Goal: Task Accomplishment & Management: Complete application form

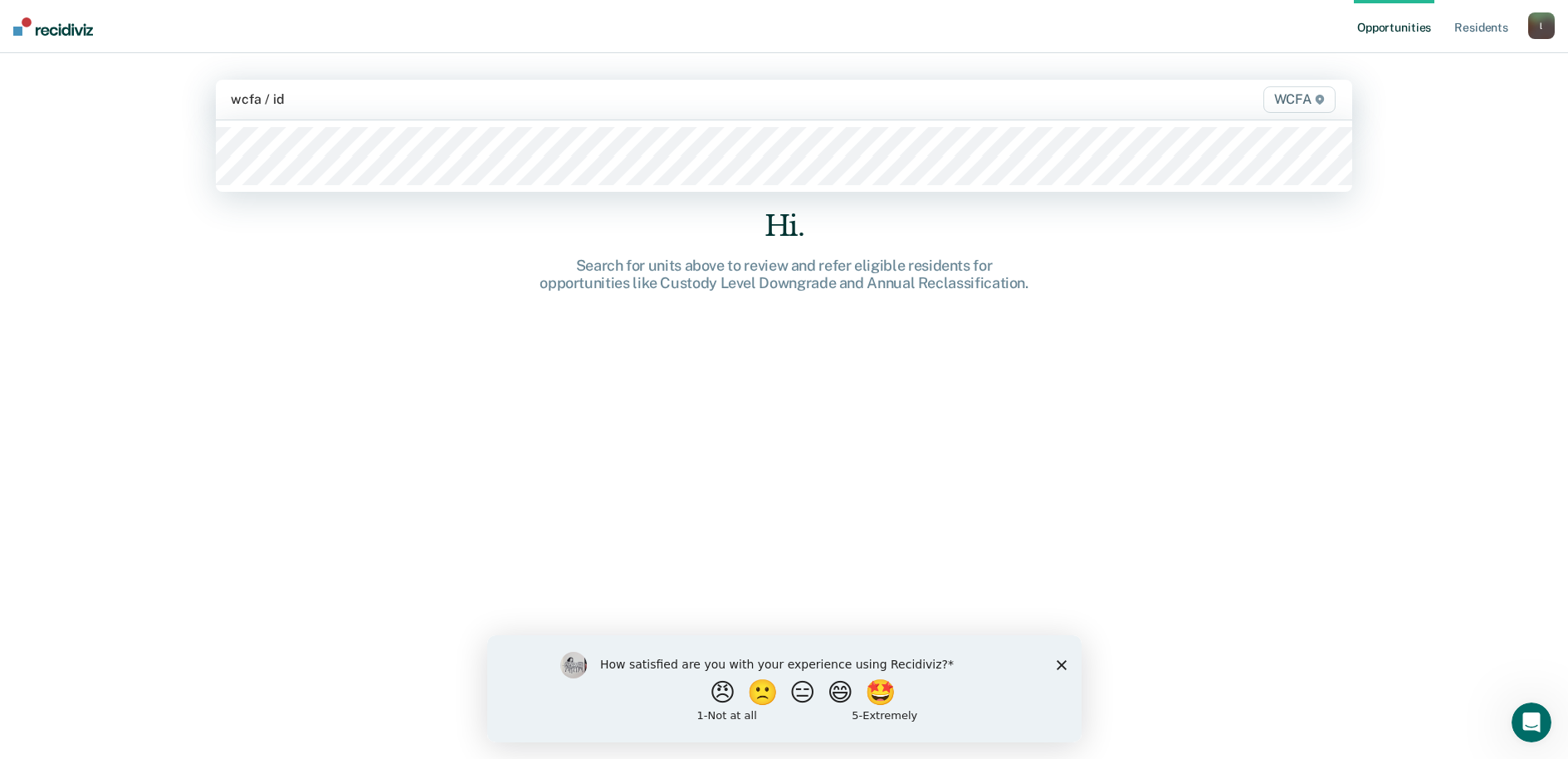
type input "wcfa / id1"
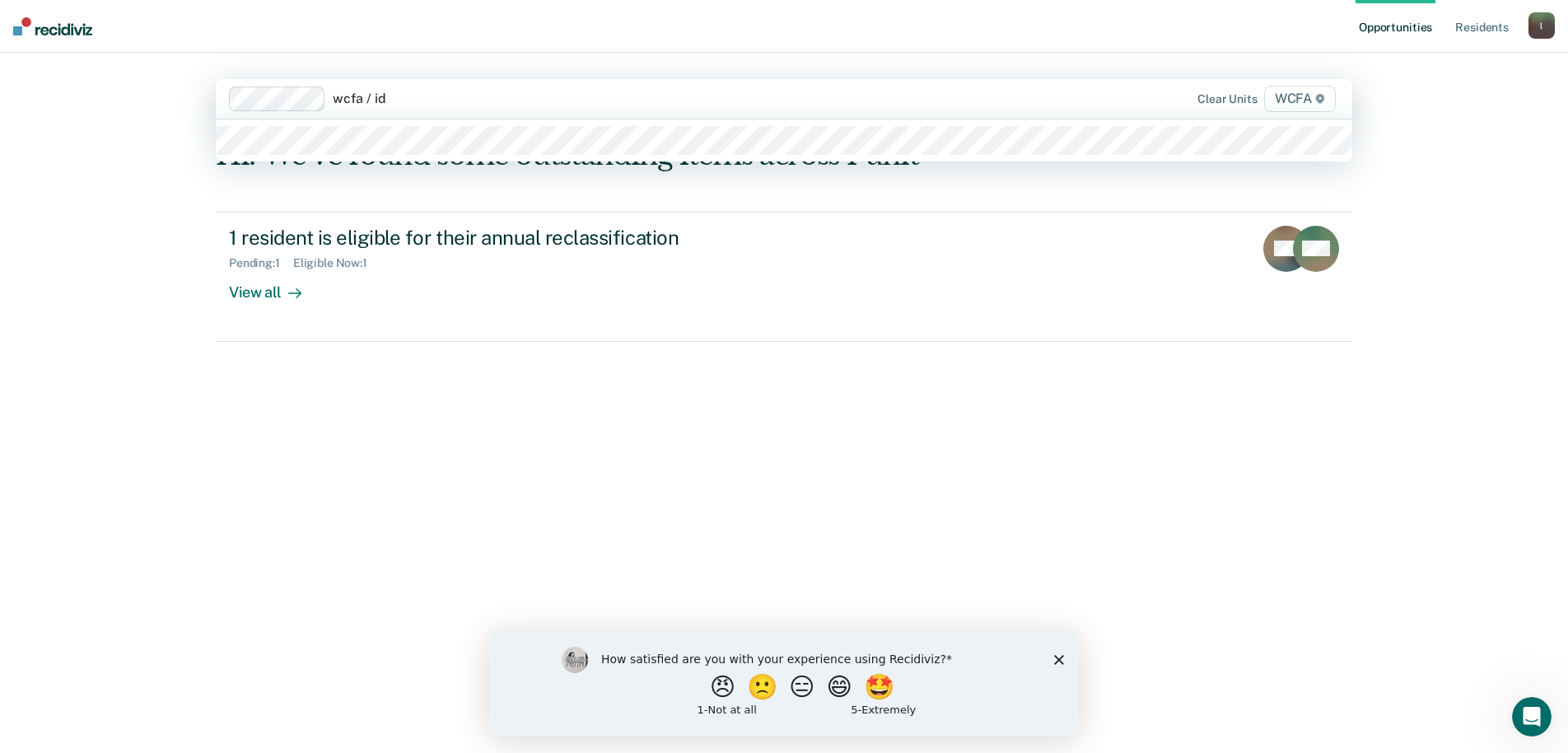
type input "wcfa / id2"
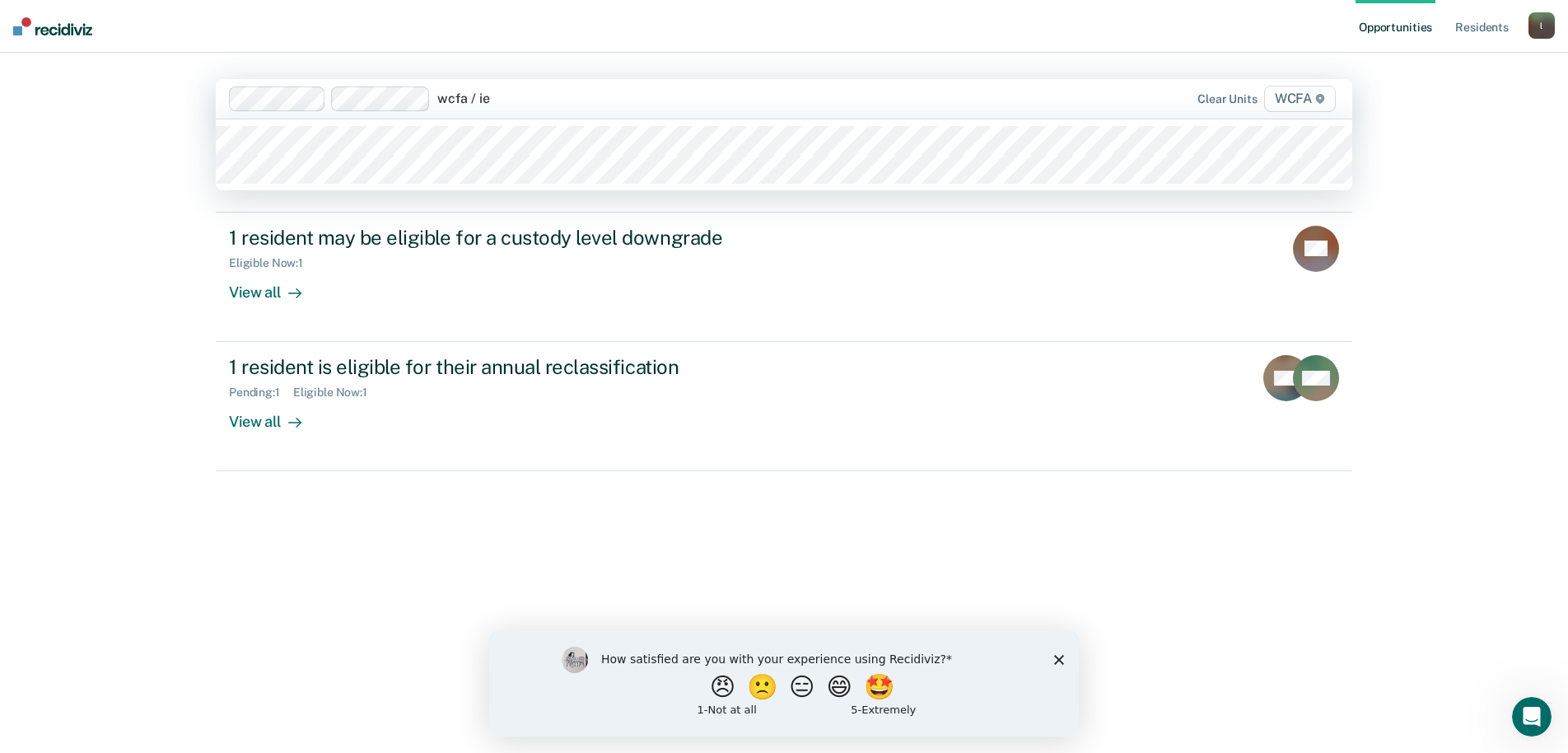
type input "wcfa / ie1"
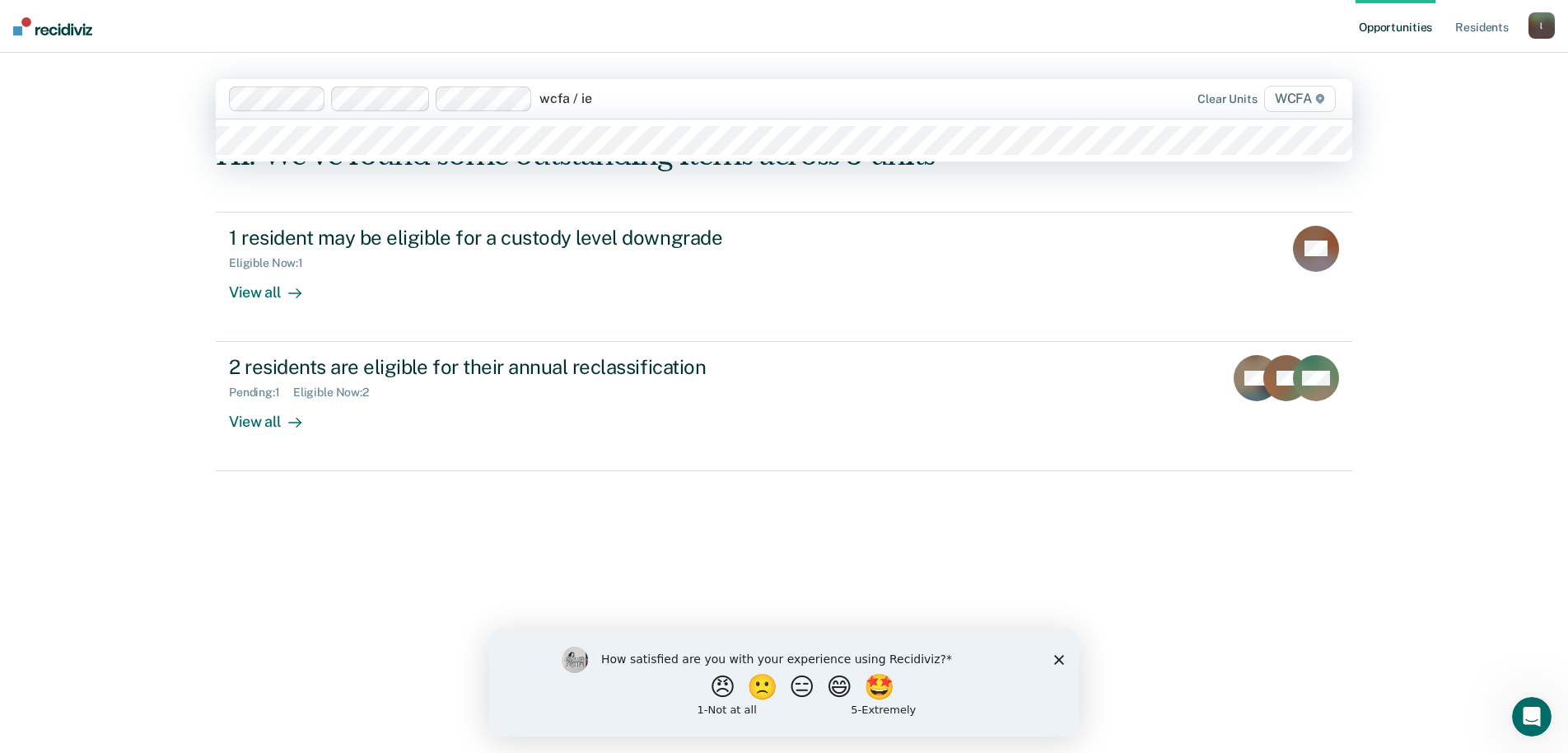
type input "wcfa / ie2"
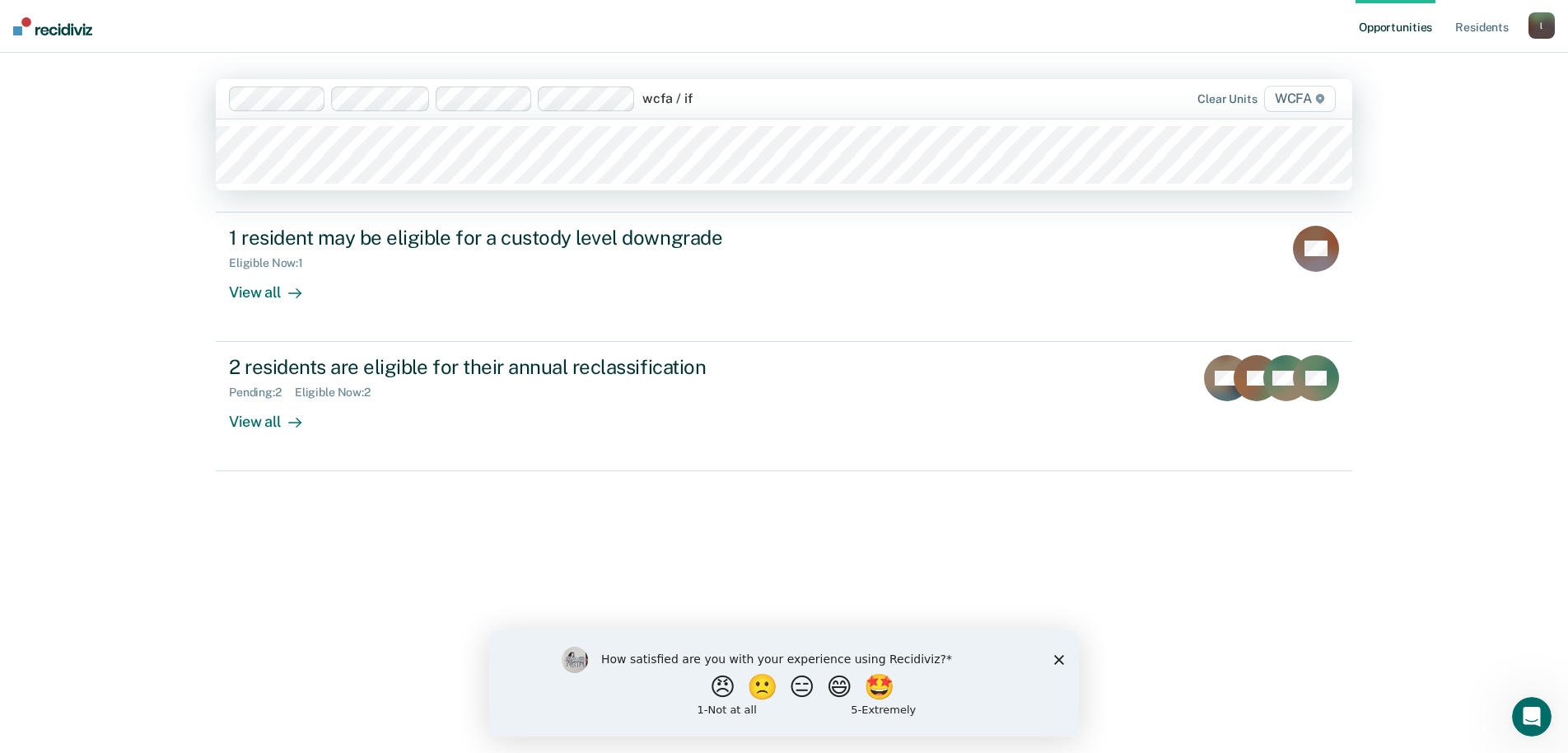
type input "wcfa / if1"
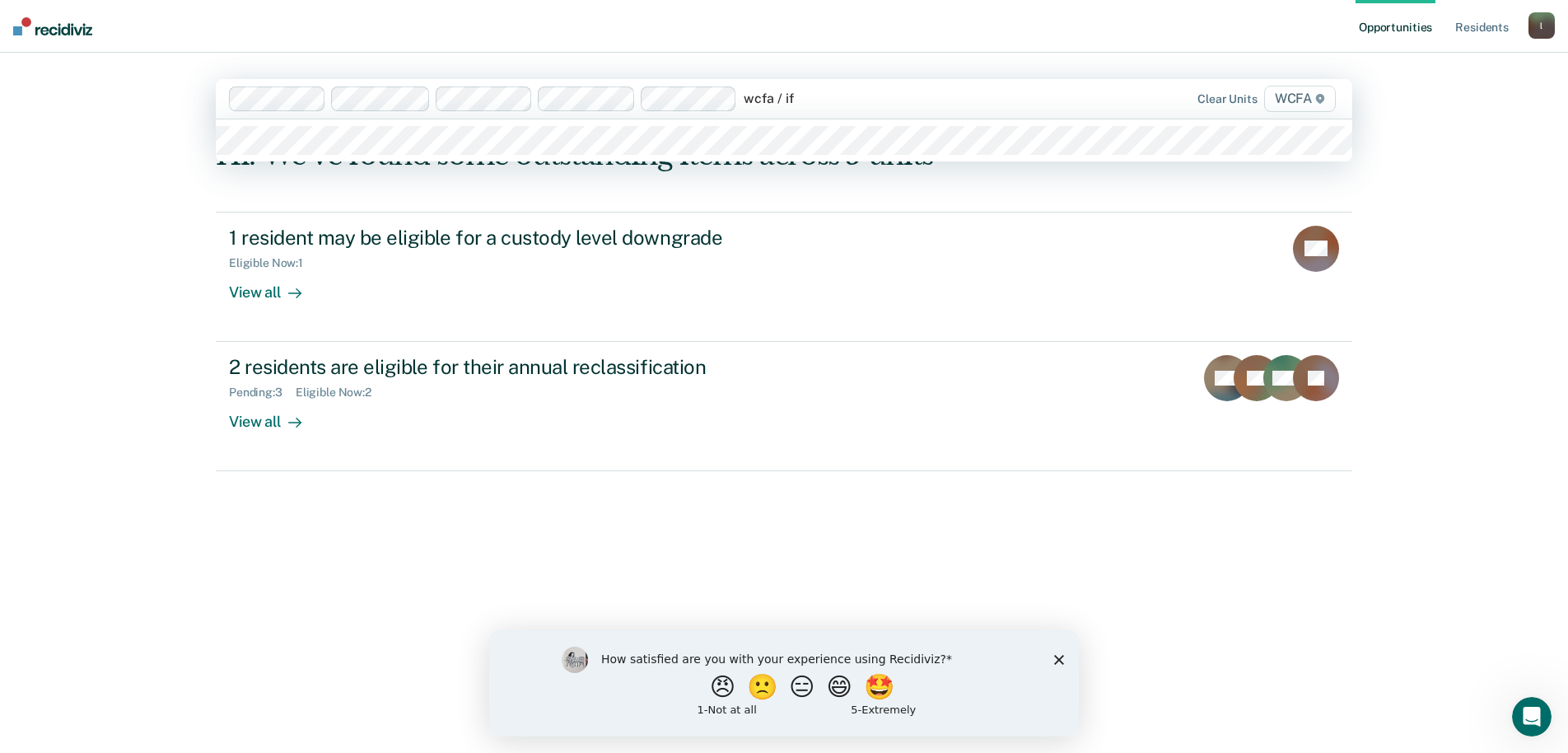
type input "wcfa / if2"
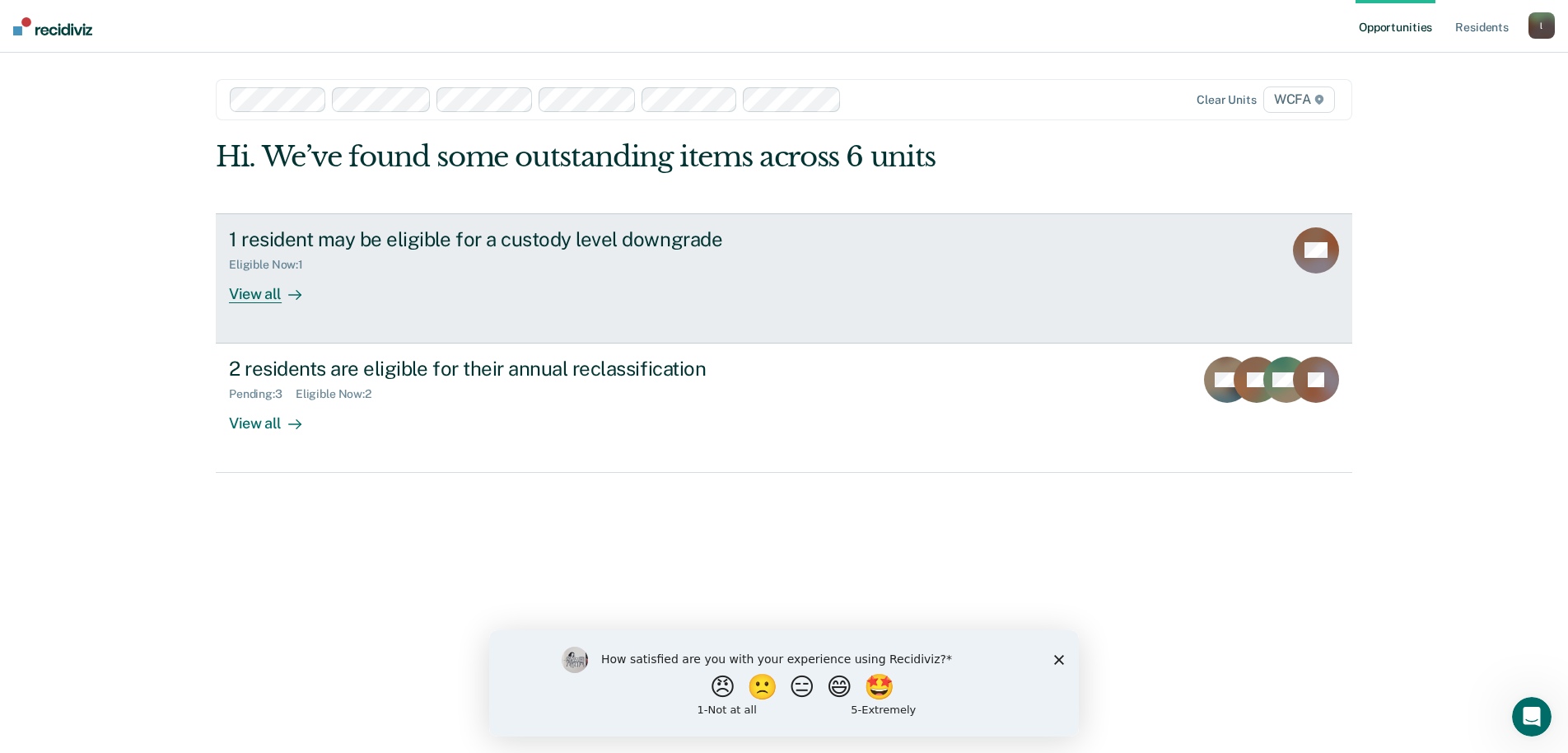
click at [526, 291] on div "1 resident may be eligible for a custody level downgrade Eligible Now : 1 View …" at bounding box center [537, 265] width 618 height 76
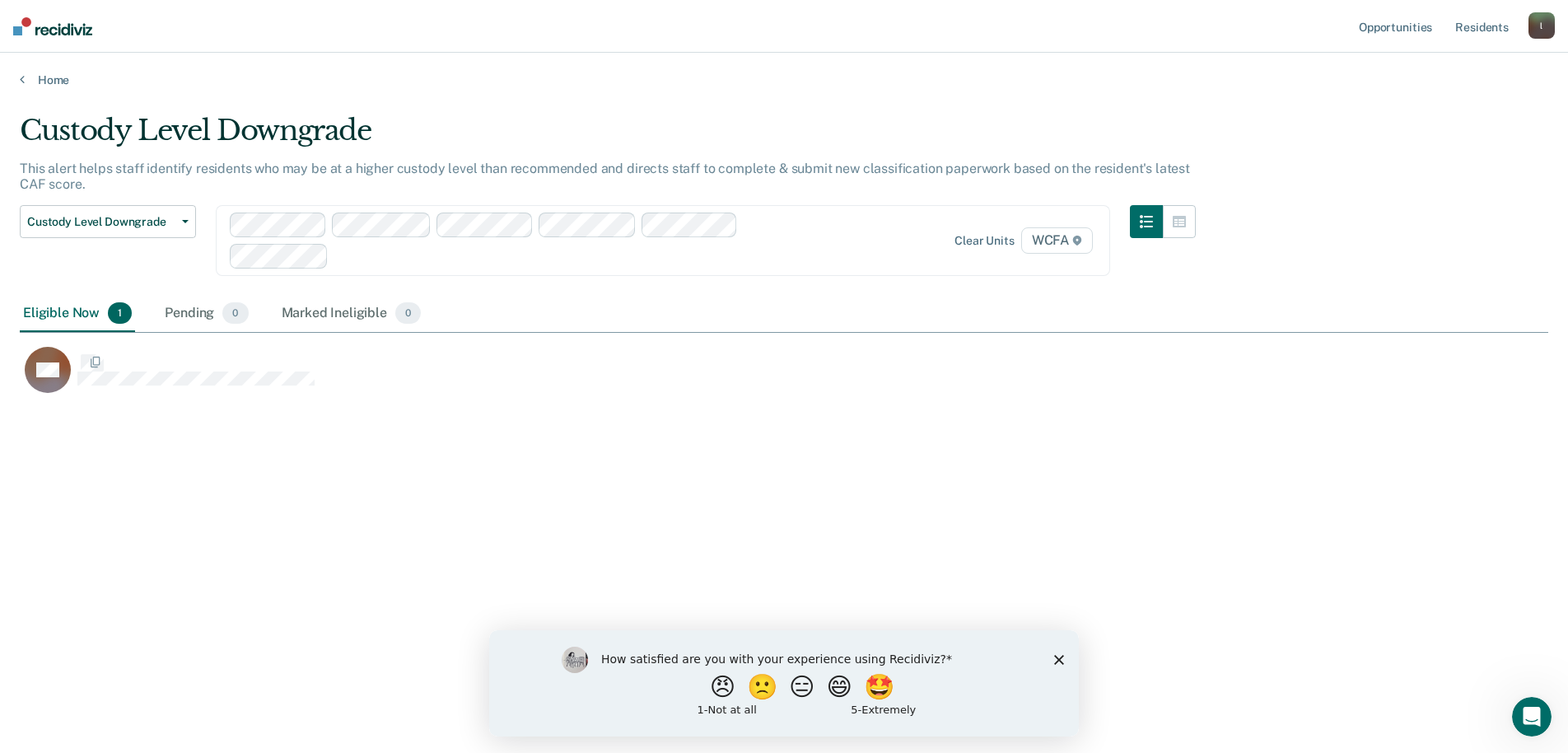
scroll to position [503, 1516]
click at [326, 307] on div "Marked Ineligible 0" at bounding box center [352, 313] width 147 height 36
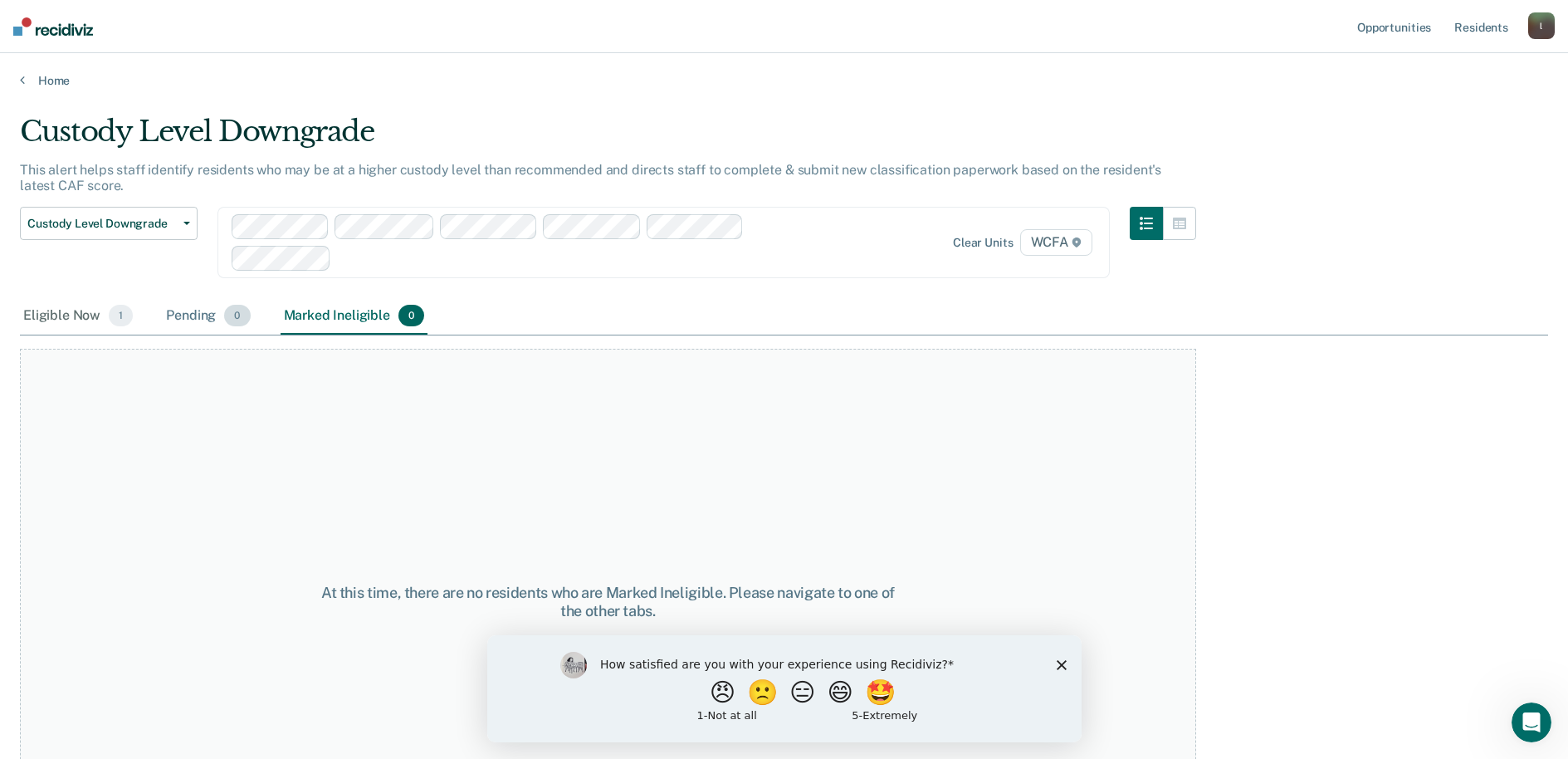
click at [198, 307] on div "Pending 0" at bounding box center [208, 315] width 91 height 36
click at [54, 308] on div "Eligible Now 1" at bounding box center [78, 315] width 116 height 36
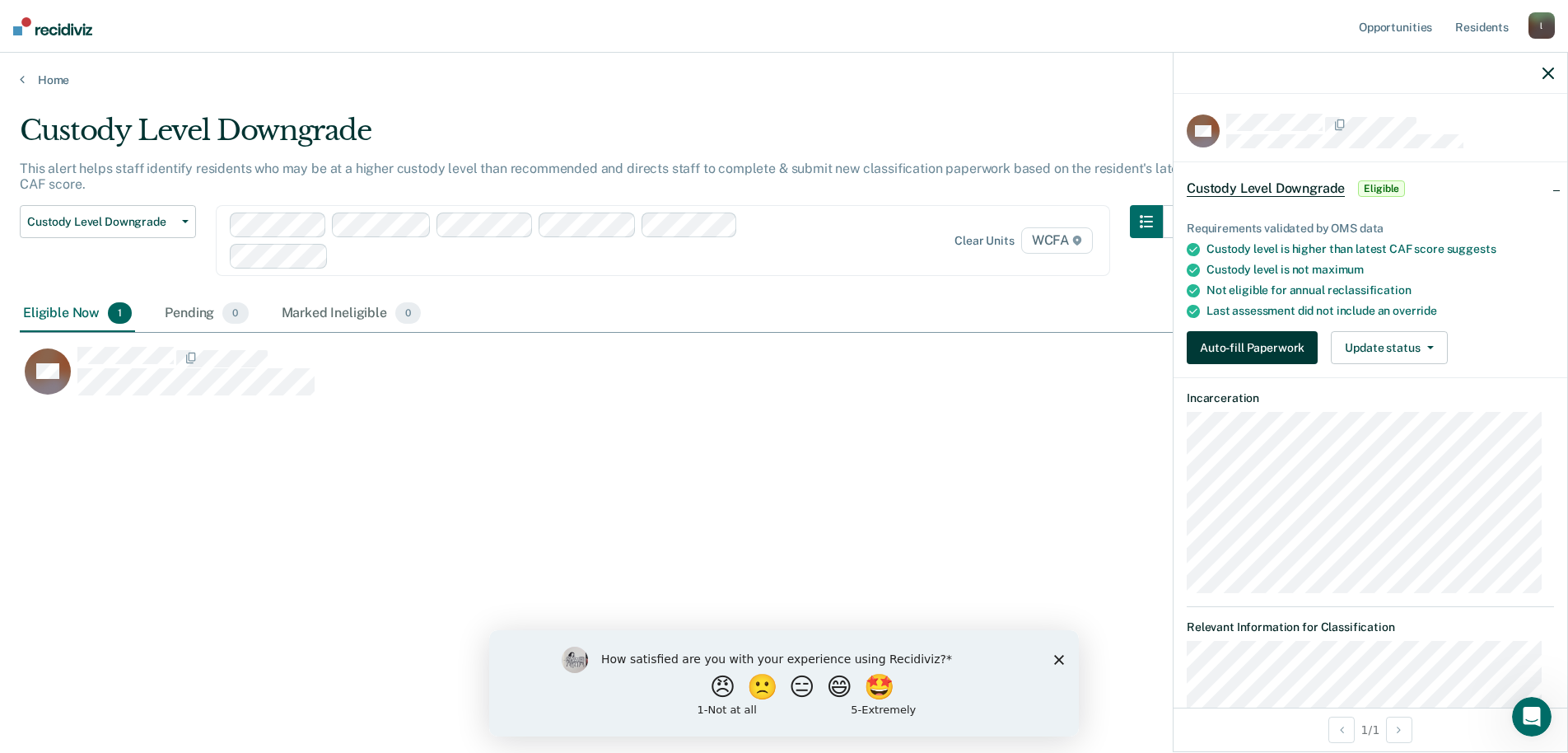
click at [1257, 353] on button "Auto-fill Paperwork" at bounding box center [1252, 348] width 131 height 33
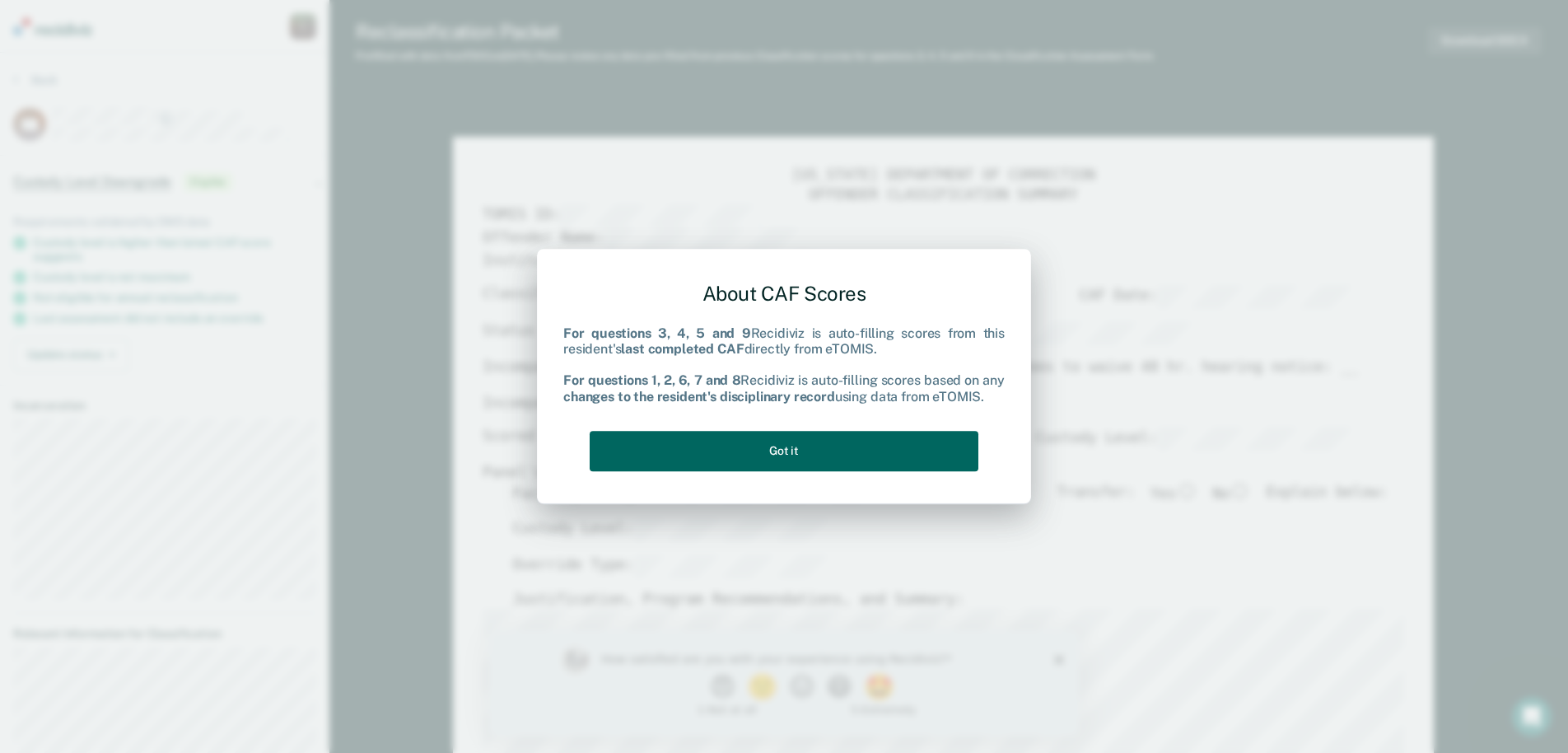
click at [848, 451] on button "Got it" at bounding box center [784, 451] width 389 height 40
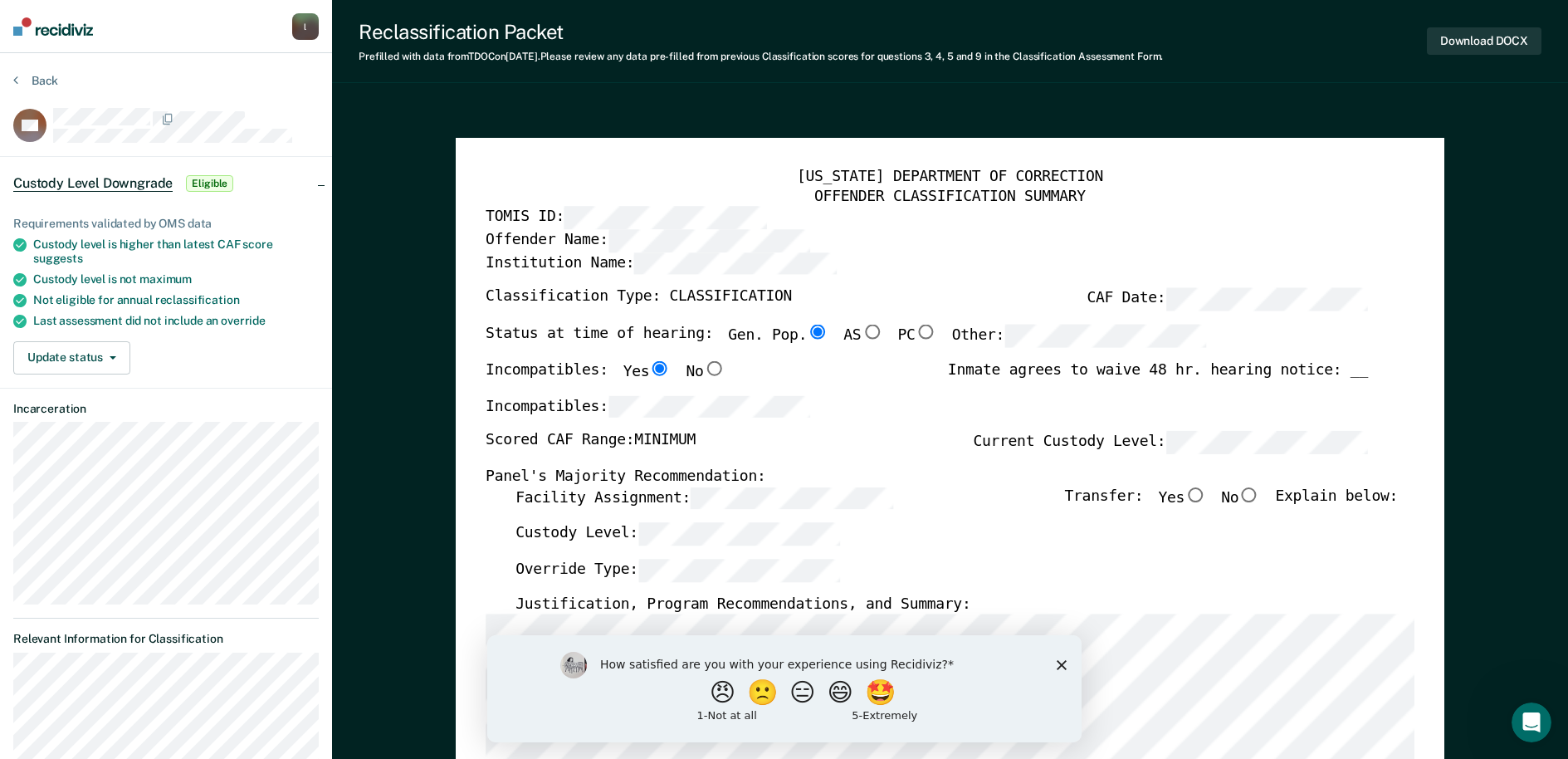
click at [1257, 497] on input "No" at bounding box center [1248, 493] width 22 height 15
type textarea "x"
radio input "true"
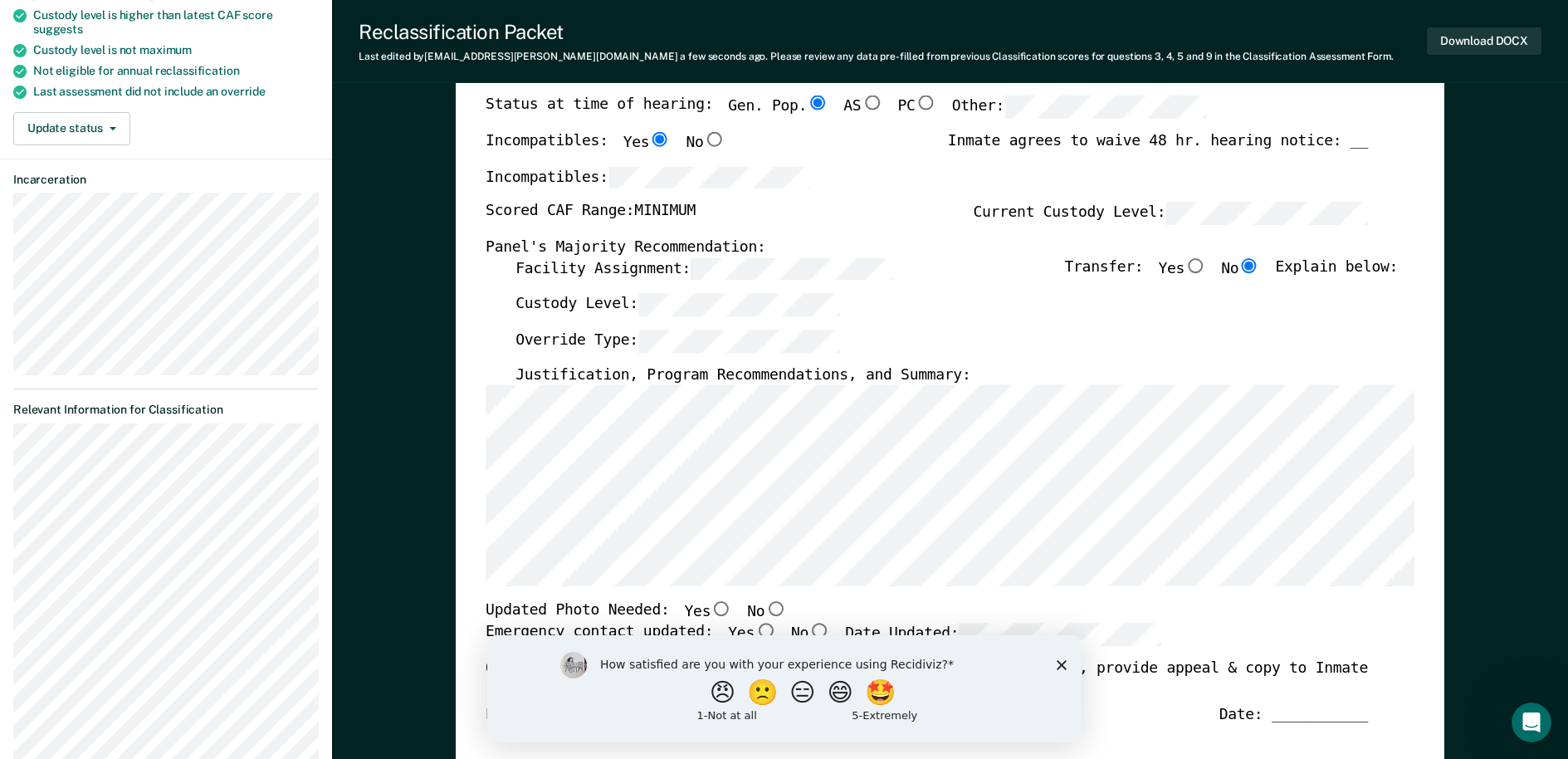
scroll to position [498, 0]
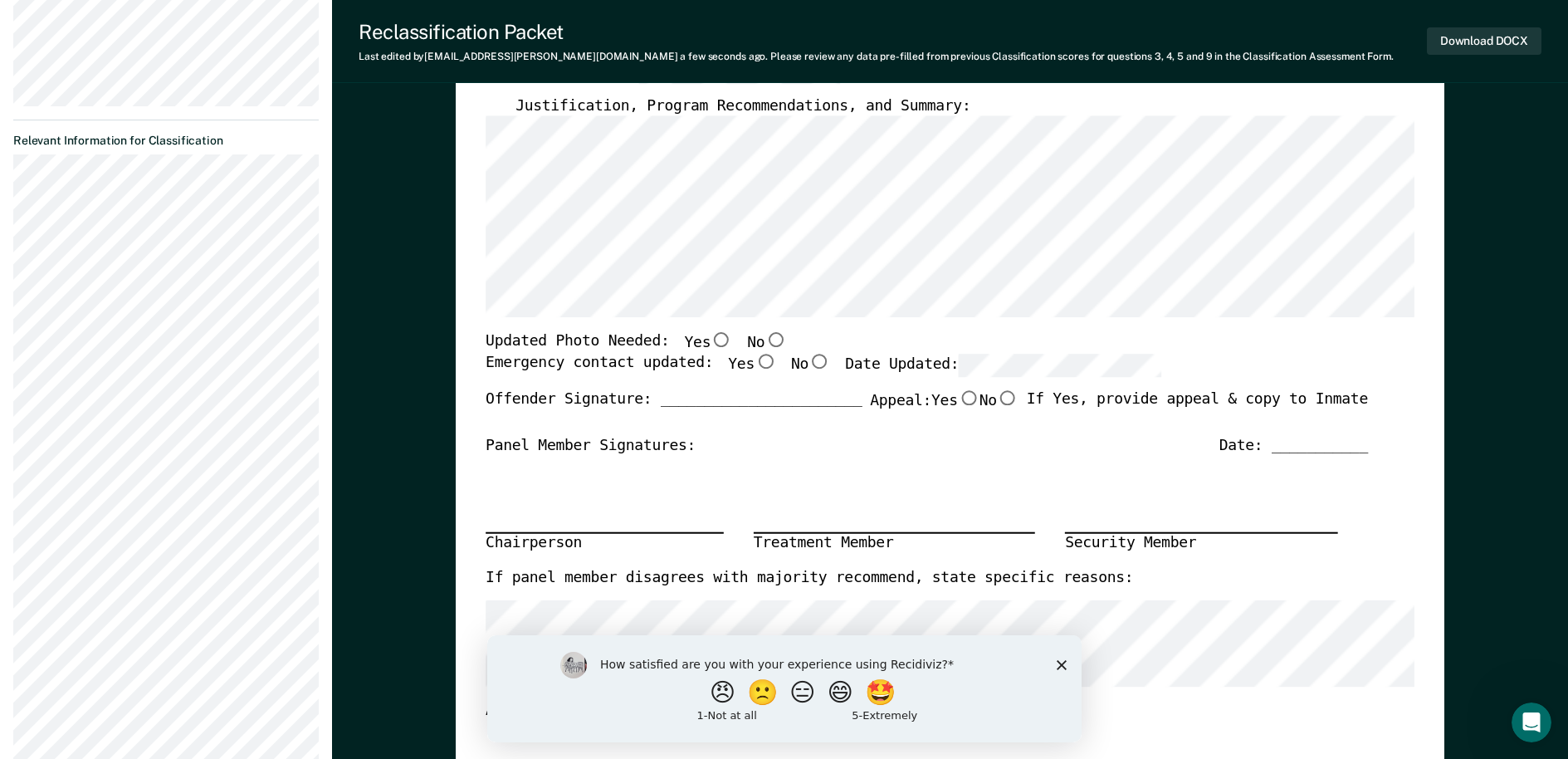
click at [764, 342] on input "No" at bounding box center [775, 340] width 22 height 15
type textarea "x"
radio input "true"
click at [755, 363] on input "Yes" at bounding box center [765, 361] width 22 height 15
type textarea "x"
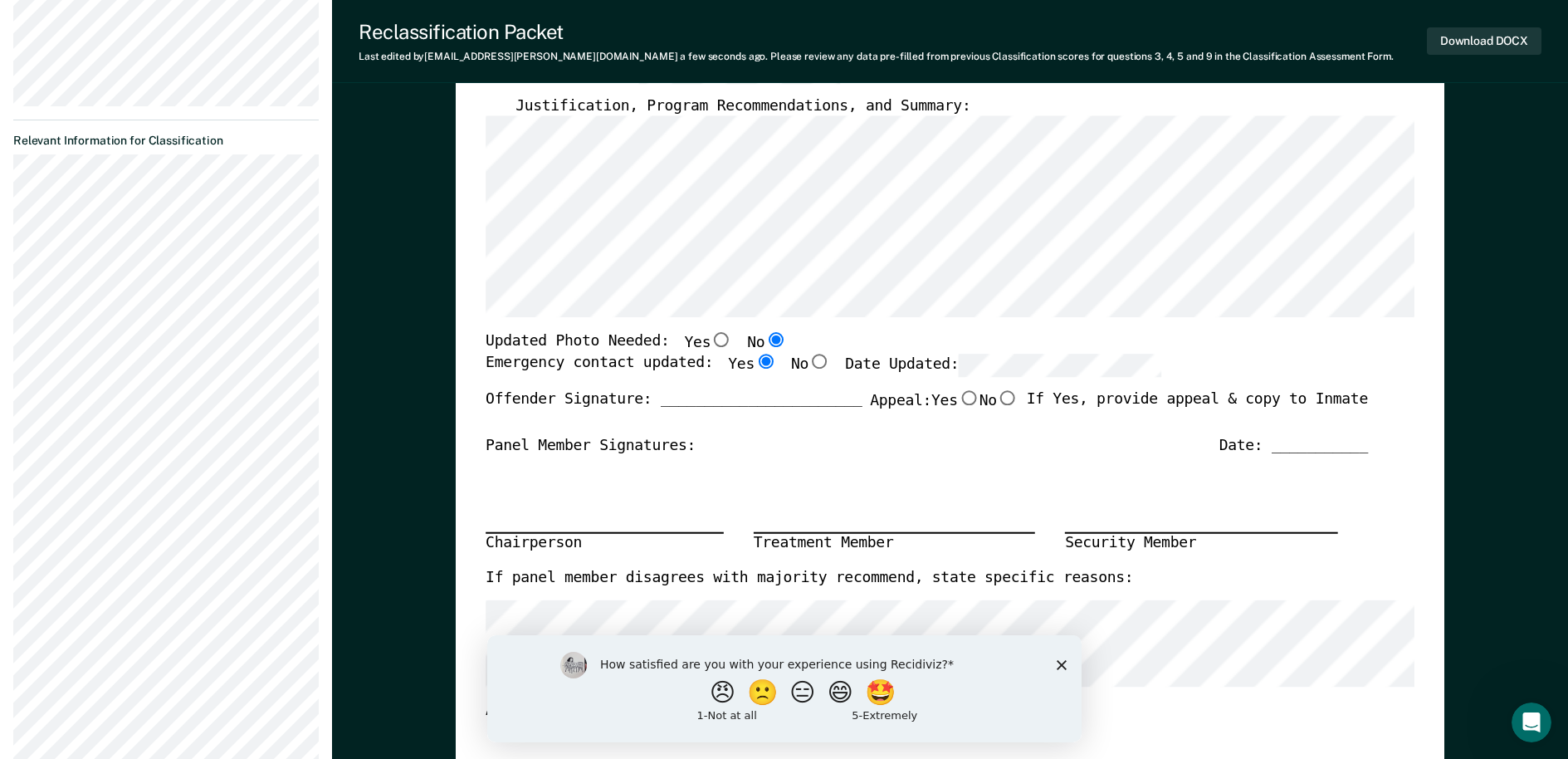
radio input "true"
click at [1063, 665] on icon "Close survey" at bounding box center [1060, 663] width 10 height 10
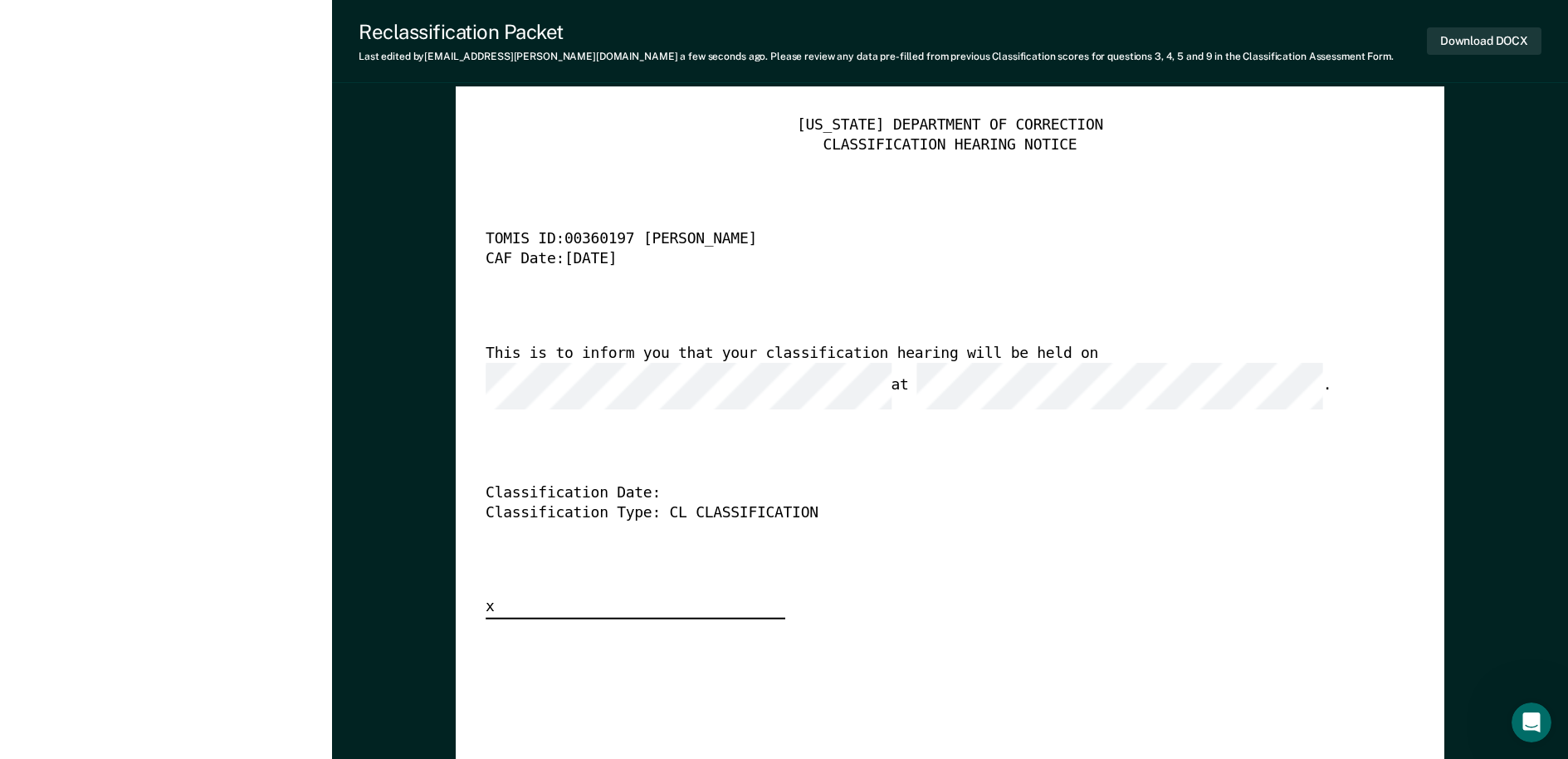
scroll to position [0, 0]
click at [1512, 39] on button "Download DOCX" at bounding box center [1483, 41] width 114 height 27
type textarea "x"
